Goal: Navigation & Orientation: Find specific page/section

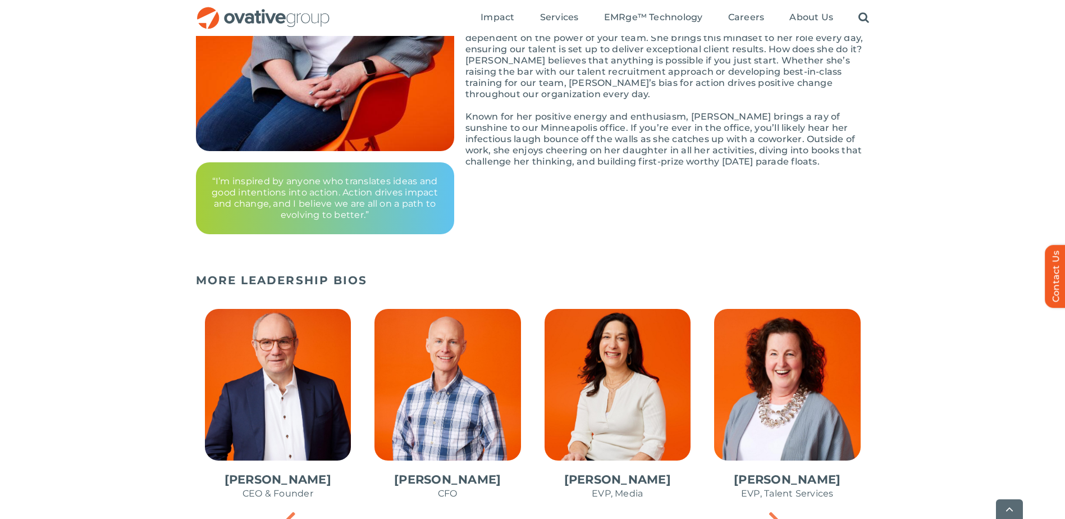
scroll to position [527, 0]
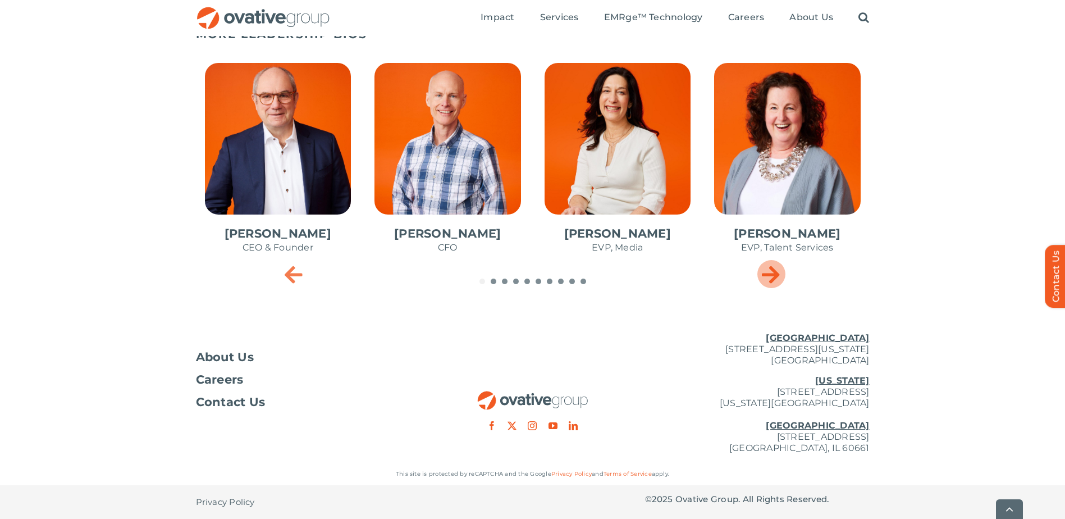
click at [766, 268] on icon "Next slide" at bounding box center [771, 274] width 18 height 22
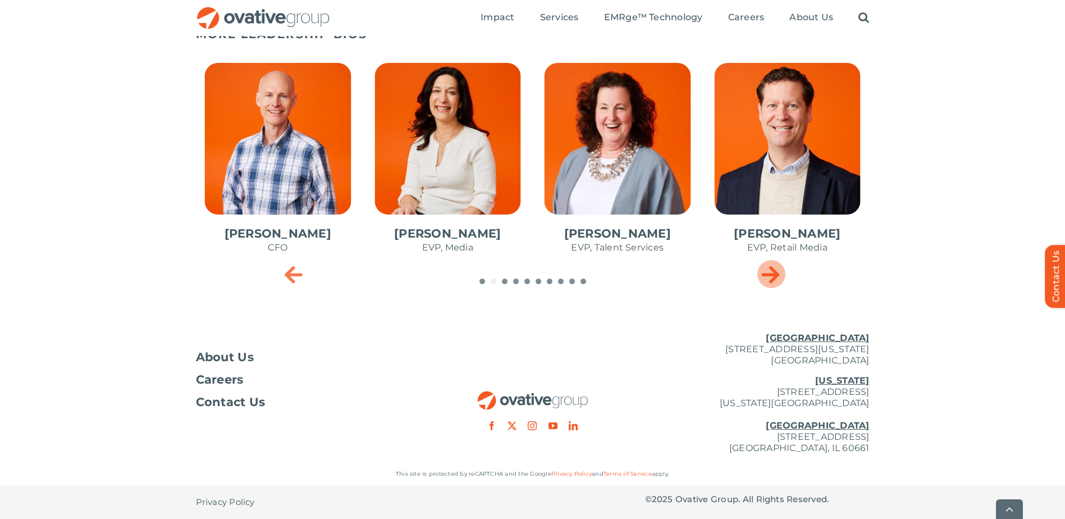
click at [766, 268] on icon "Next slide" at bounding box center [771, 274] width 18 height 22
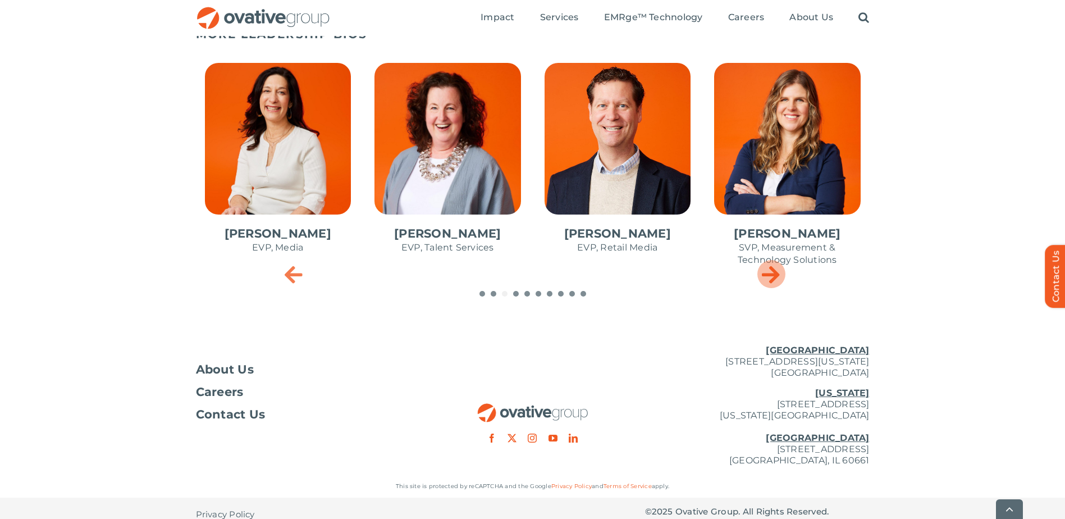
click at [766, 268] on icon "Next slide" at bounding box center [771, 274] width 18 height 22
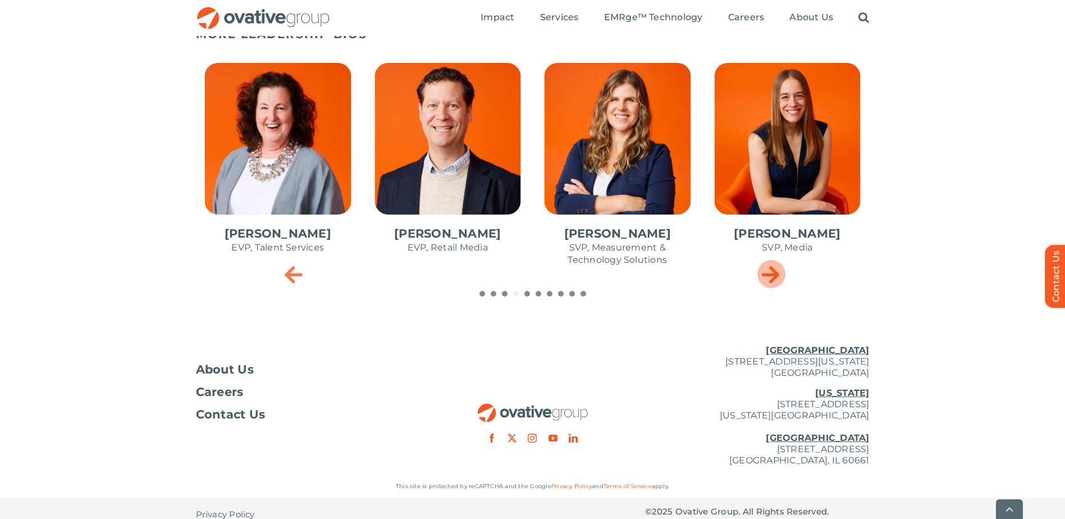
click at [766, 268] on icon "Next slide" at bounding box center [771, 274] width 18 height 22
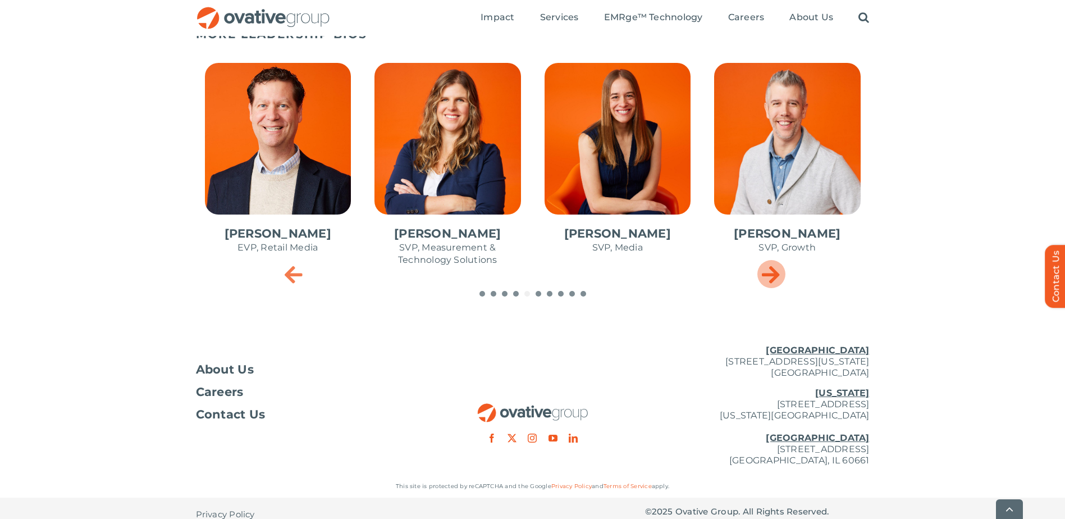
click at [766, 268] on icon "Next slide" at bounding box center [771, 274] width 18 height 22
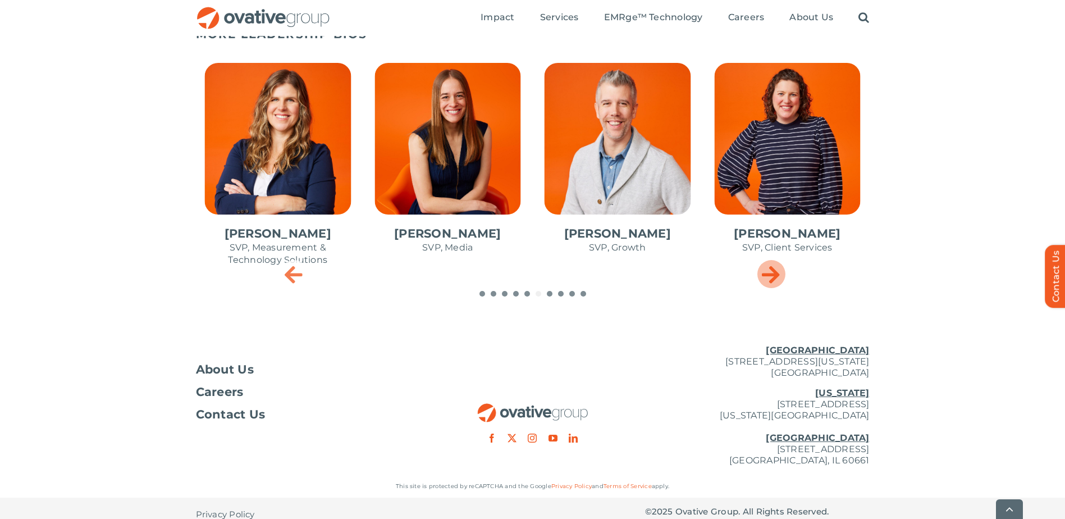
click at [766, 268] on icon "Next slide" at bounding box center [771, 274] width 18 height 22
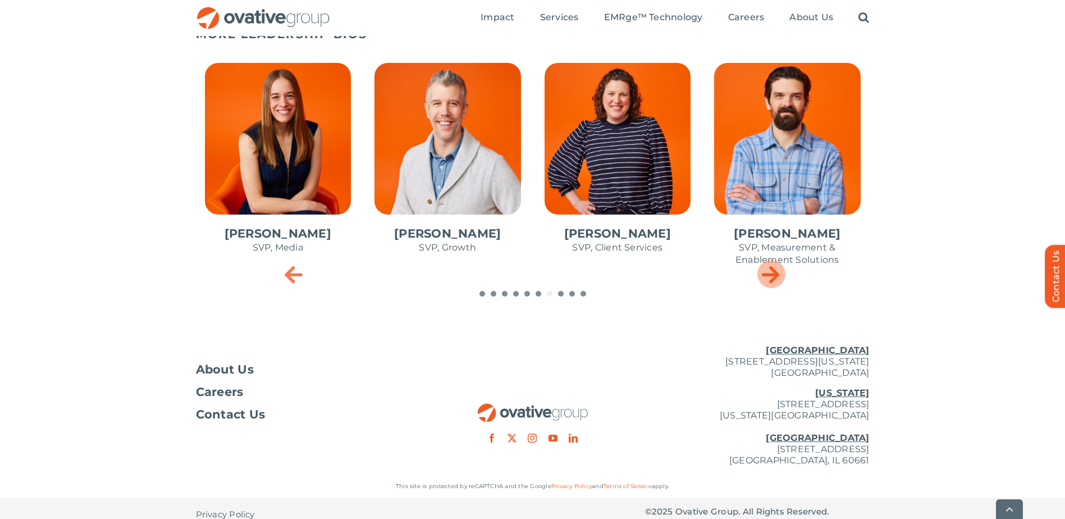
click at [766, 268] on icon "Next slide" at bounding box center [771, 274] width 18 height 22
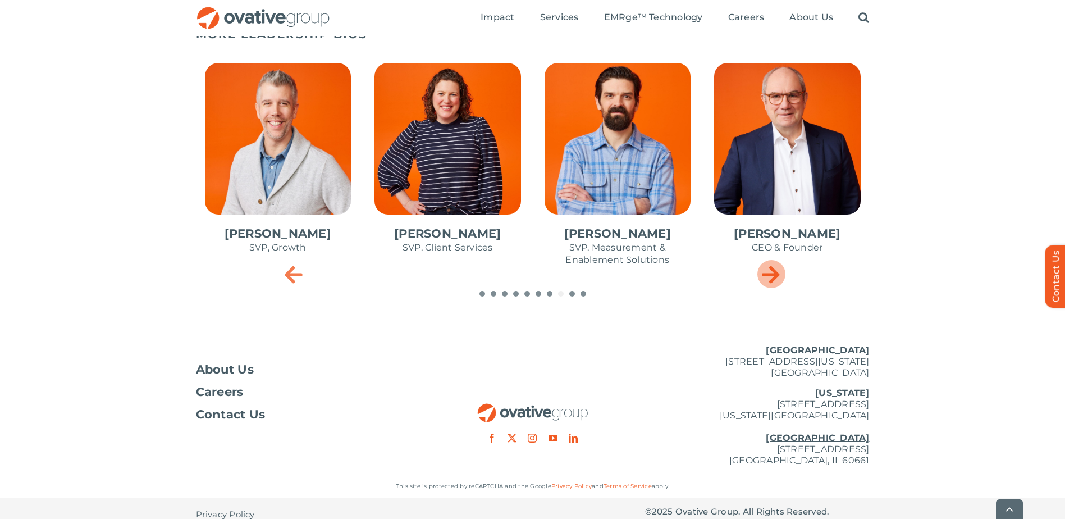
click at [766, 268] on icon "Next slide" at bounding box center [771, 274] width 18 height 22
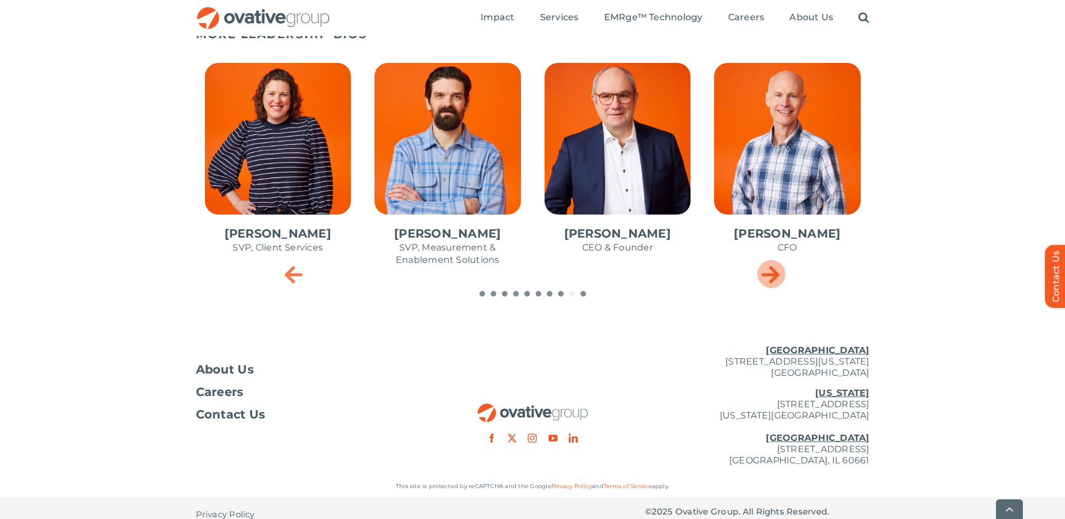
click at [766, 268] on icon "Next slide" at bounding box center [771, 274] width 18 height 22
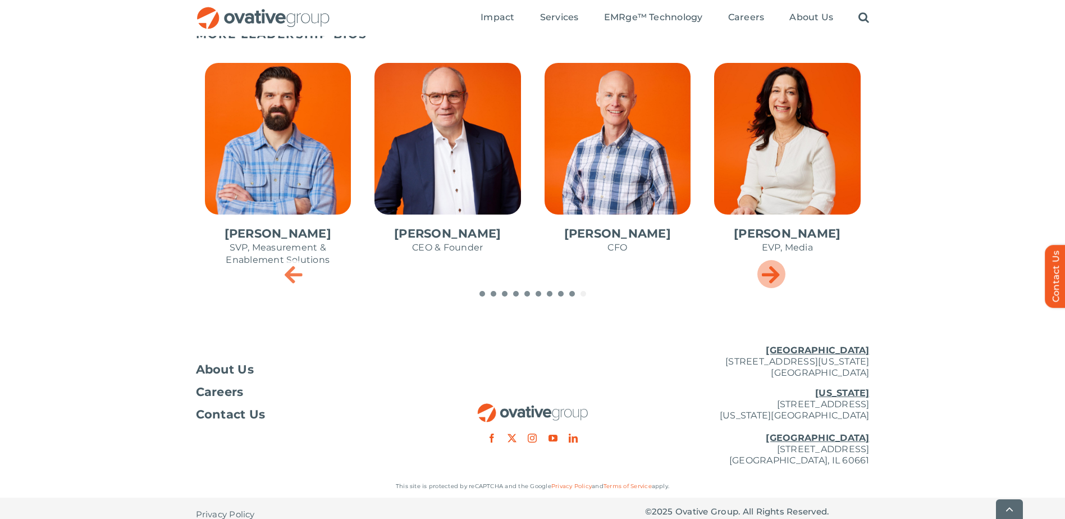
click at [766, 268] on icon "Next slide" at bounding box center [771, 274] width 18 height 22
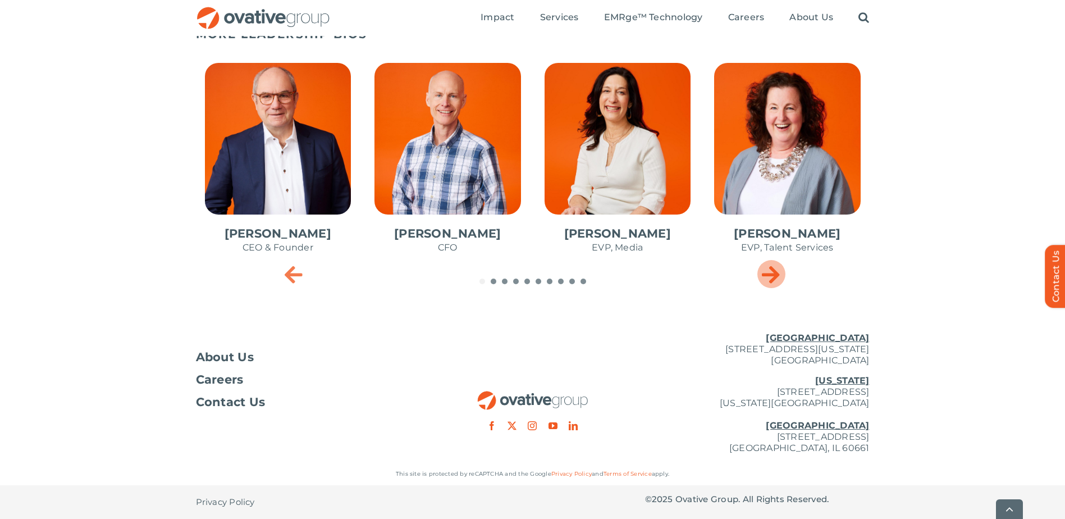
click at [766, 268] on icon "Next slide" at bounding box center [771, 274] width 18 height 22
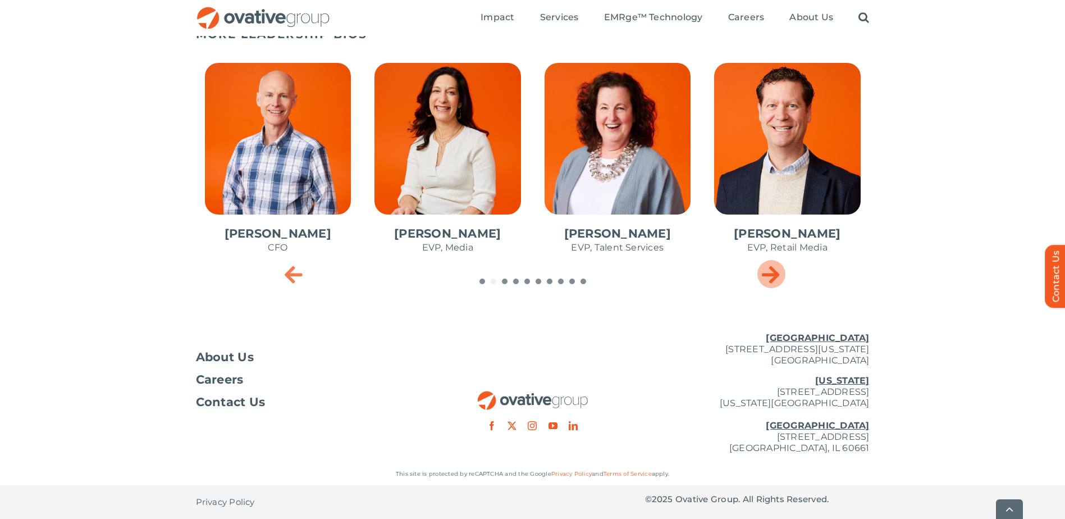
click at [766, 268] on icon "Next slide" at bounding box center [771, 274] width 18 height 22
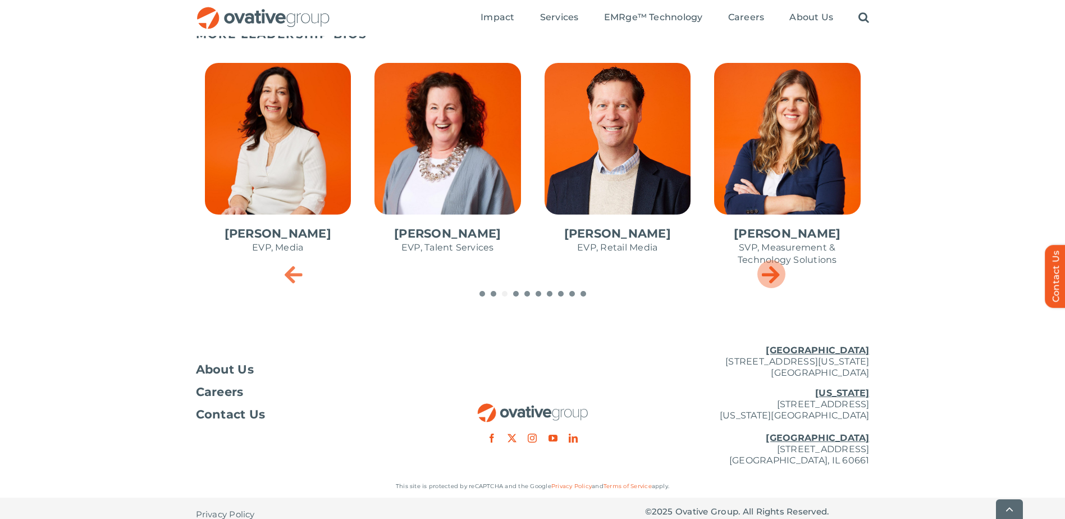
click at [766, 268] on icon "Next slide" at bounding box center [771, 274] width 18 height 22
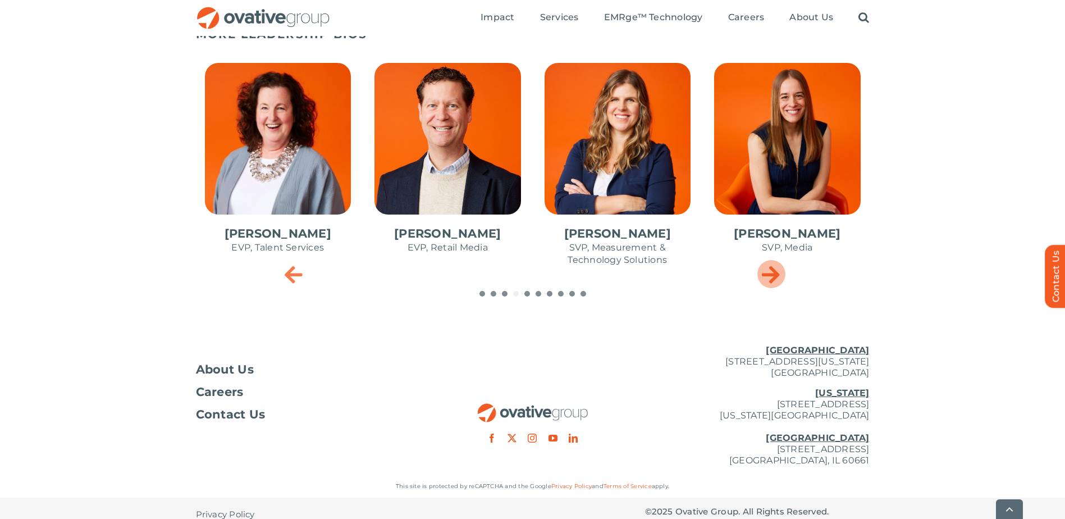
click at [766, 268] on icon "Next slide" at bounding box center [771, 274] width 18 height 22
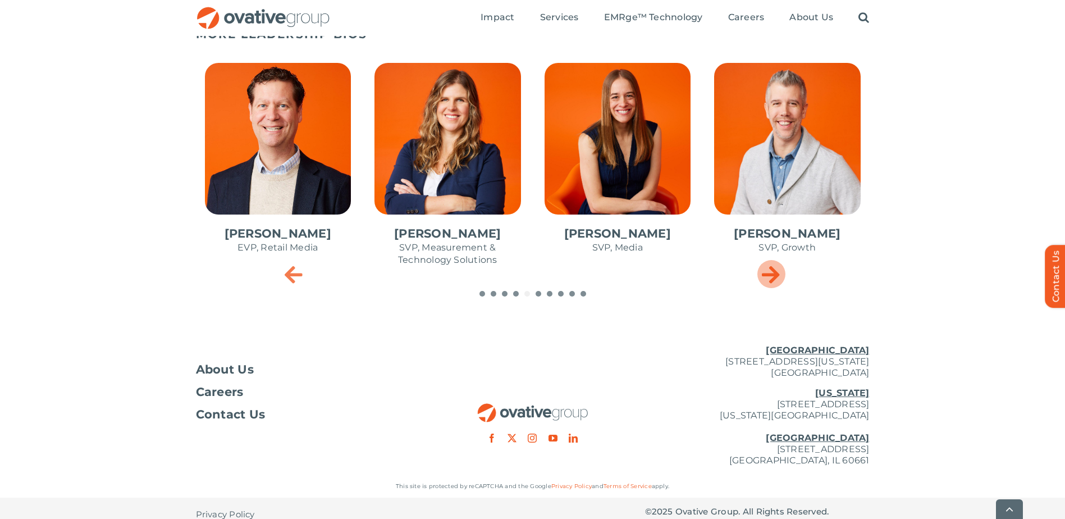
click at [766, 268] on icon "Next slide" at bounding box center [771, 274] width 18 height 22
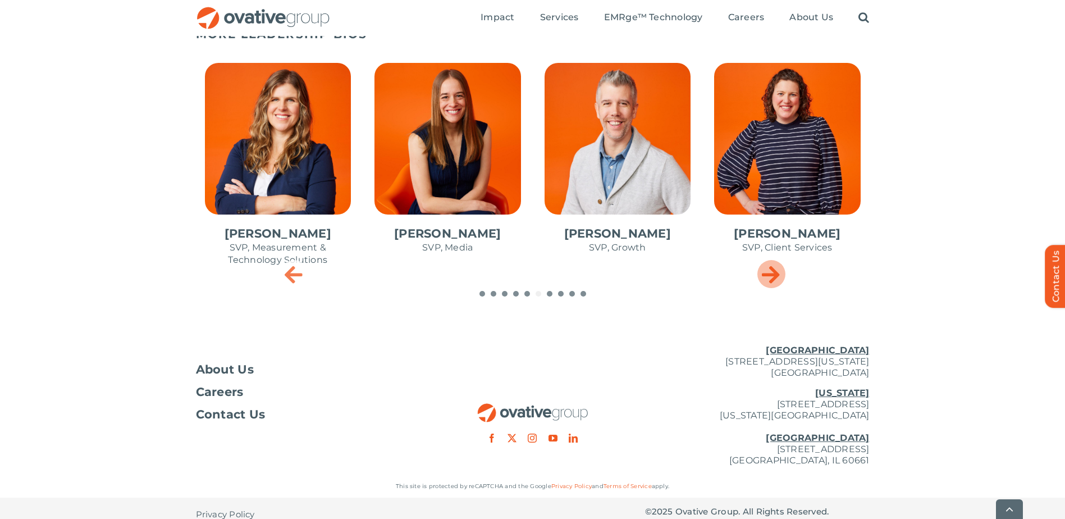
click at [766, 268] on icon "Next slide" at bounding box center [771, 274] width 18 height 22
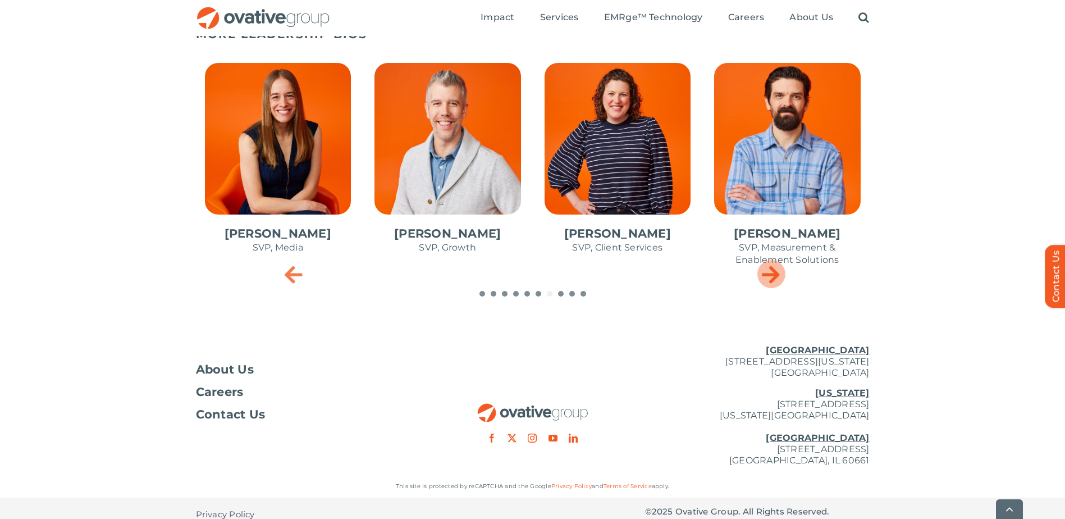
click at [766, 268] on icon "Next slide" at bounding box center [771, 274] width 18 height 22
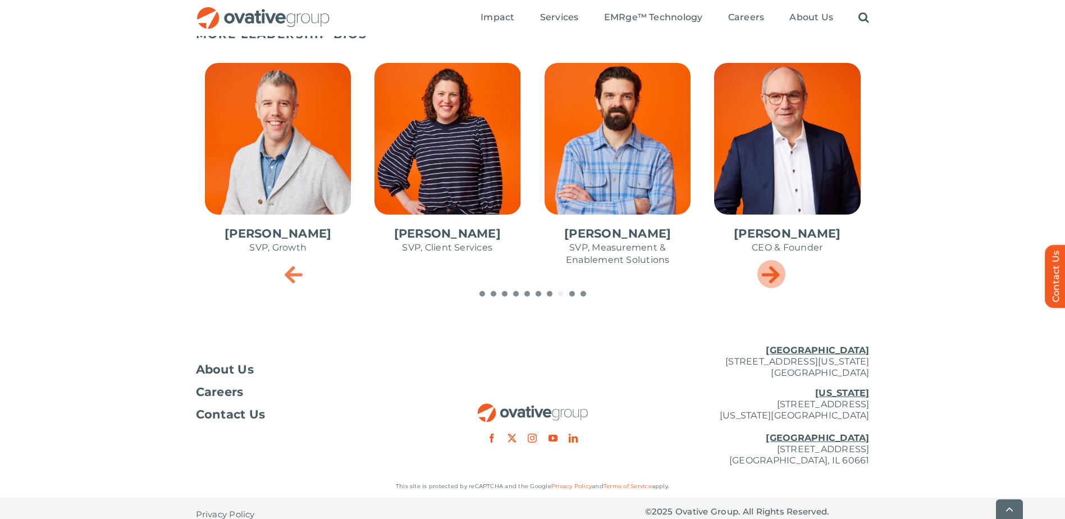
click at [766, 268] on icon "Next slide" at bounding box center [771, 274] width 18 height 22
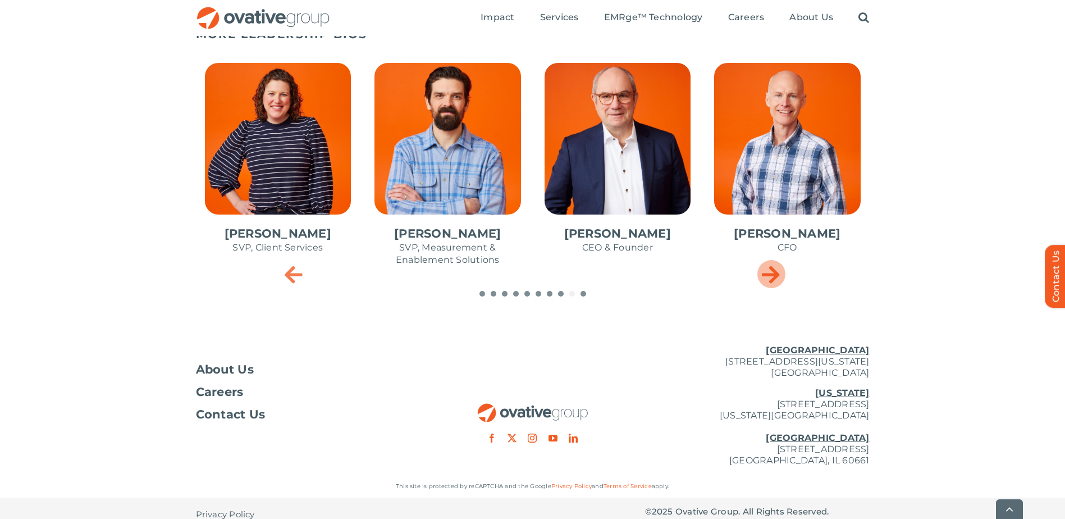
click at [766, 268] on icon "Next slide" at bounding box center [771, 274] width 18 height 22
